Goal: Task Accomplishment & Management: Manage account settings

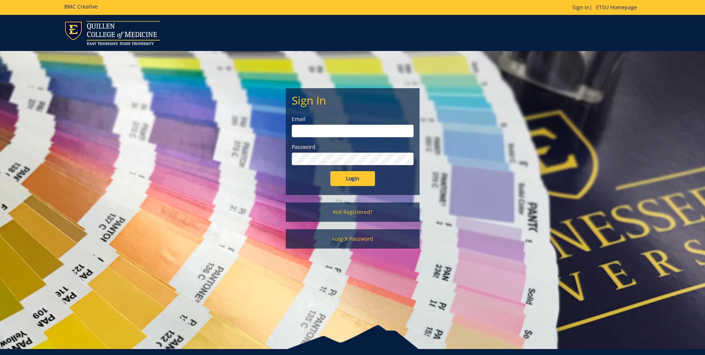
click at [322, 135] on input "email" at bounding box center [353, 131] width 122 height 13
type input "[EMAIL_ADDRESS][DOMAIN_NAME]"
click at [365, 177] on input "Login" at bounding box center [353, 178] width 45 height 15
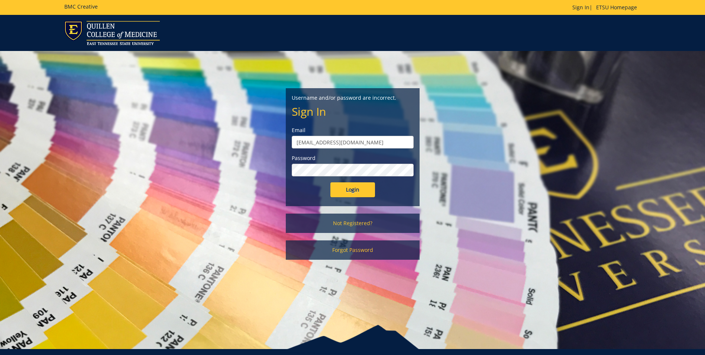
click at [358, 142] on input "[EMAIL_ADDRESS][DOMAIN_NAME]" at bounding box center [353, 142] width 122 height 13
drag, startPoint x: 358, startPoint y: 142, endPoint x: 279, endPoint y: 140, distance: 79.2
click at [279, 140] on div "Username and/or password are incorrect. Sign In Email webbrl2@etsu.edu Password…" at bounding box center [352, 159] width 435 height 216
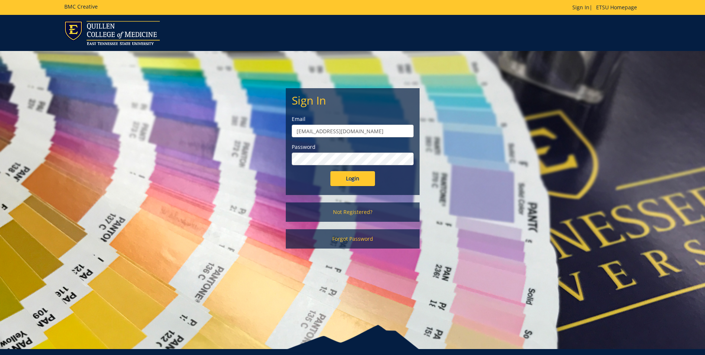
click at [331, 171] on input "Login" at bounding box center [353, 178] width 45 height 15
